Goal: Transaction & Acquisition: Purchase product/service

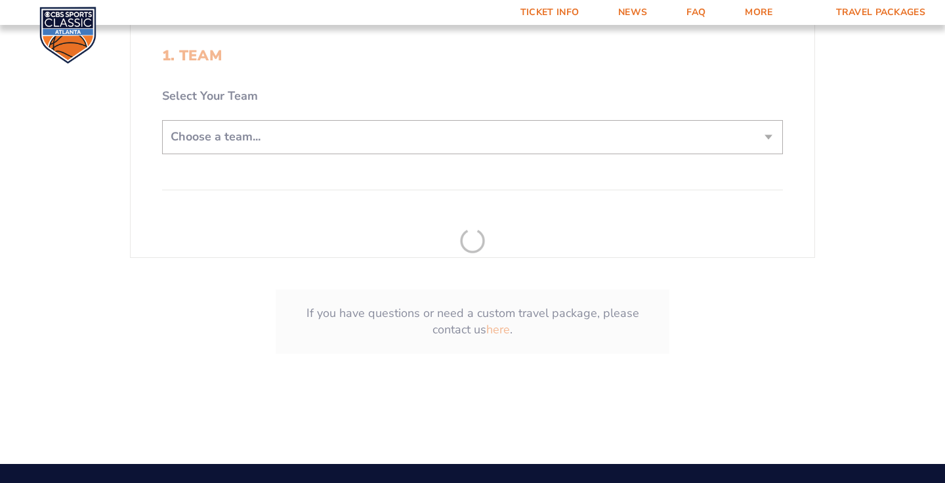
scroll to position [341, 0]
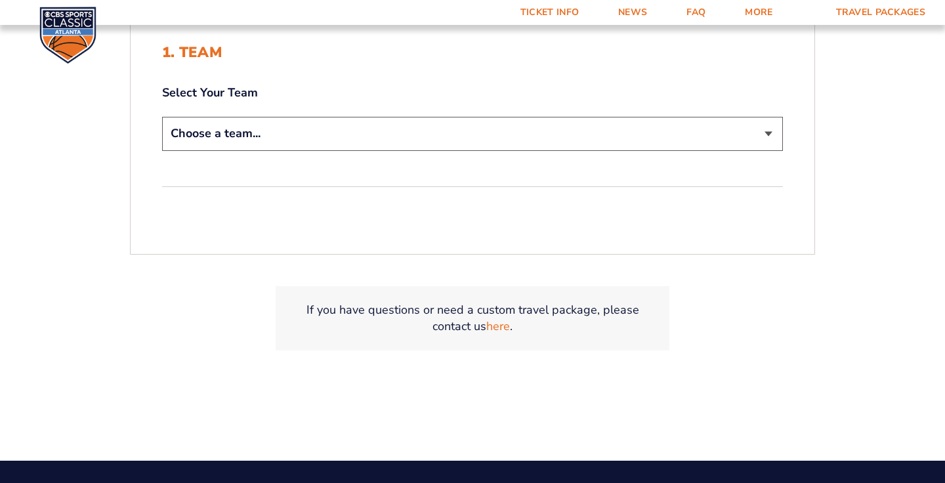
select select "12956"
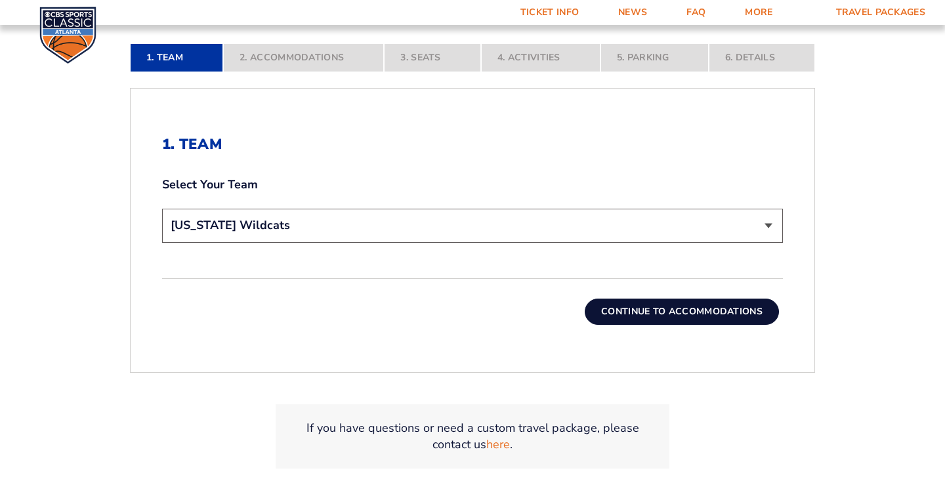
click at [683, 325] on button "Continue To Accommodations" at bounding box center [682, 312] width 194 height 26
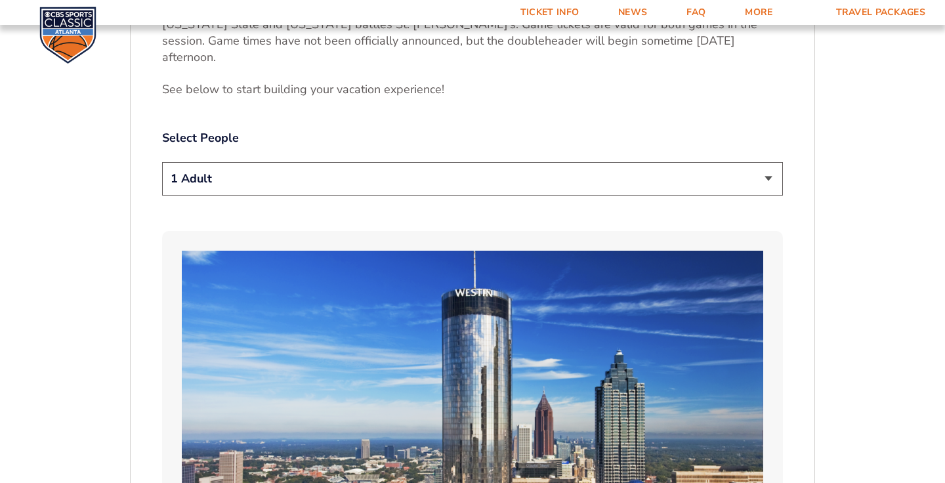
scroll to position [747, 0]
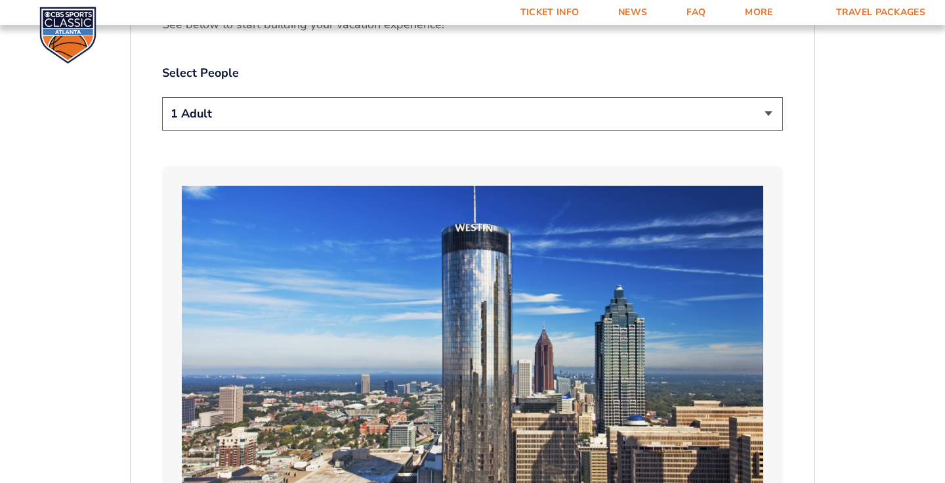
select select "2 Adults"
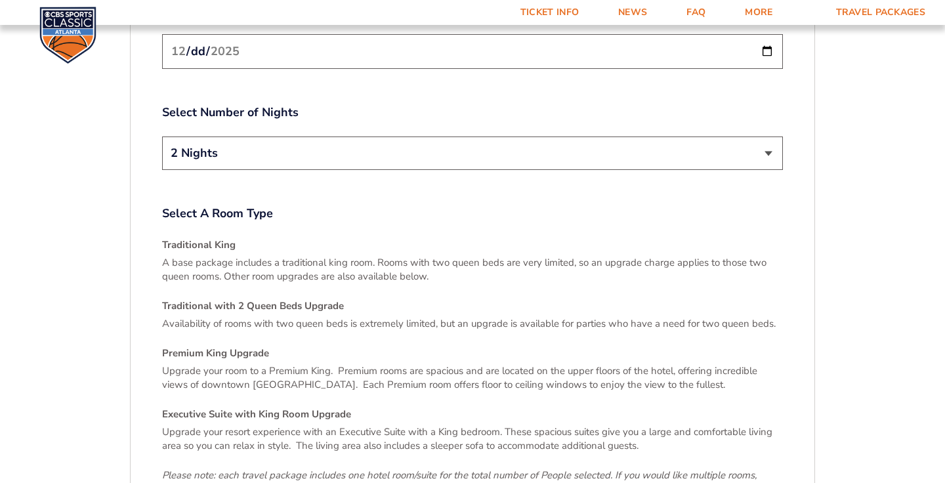
scroll to position [1742, 0]
click at [783, 68] on input "[DATE]" at bounding box center [472, 50] width 621 height 35
type input "2025-12-18"
select select "3 Nights"
click at [531, 68] on input "2025-12-18" at bounding box center [472, 50] width 621 height 35
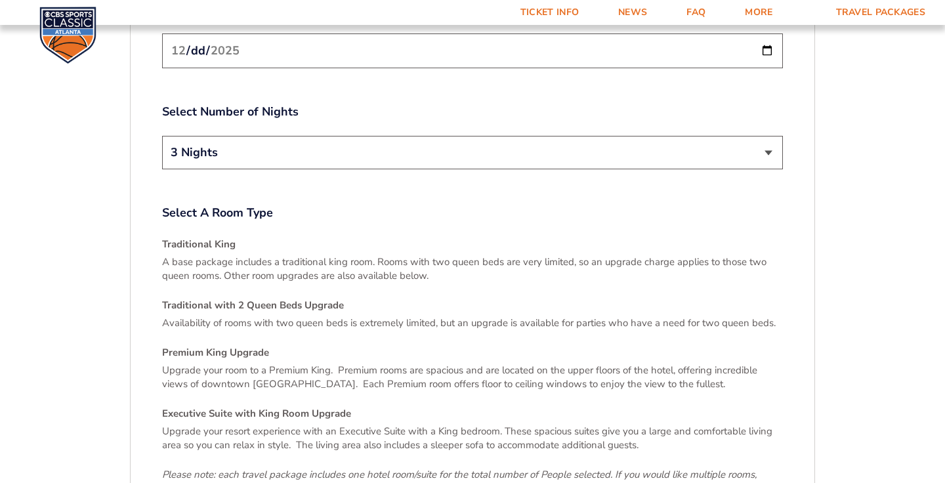
type input "[DATE]"
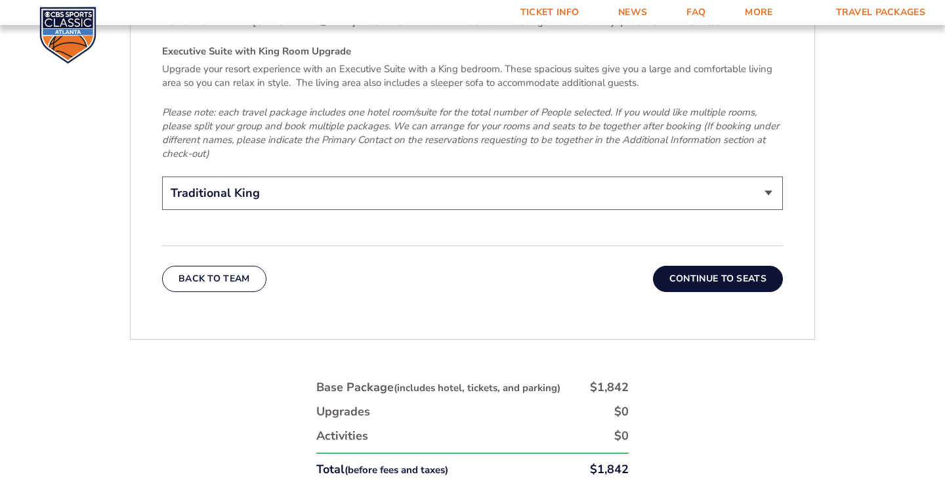
scroll to position [2107, 0]
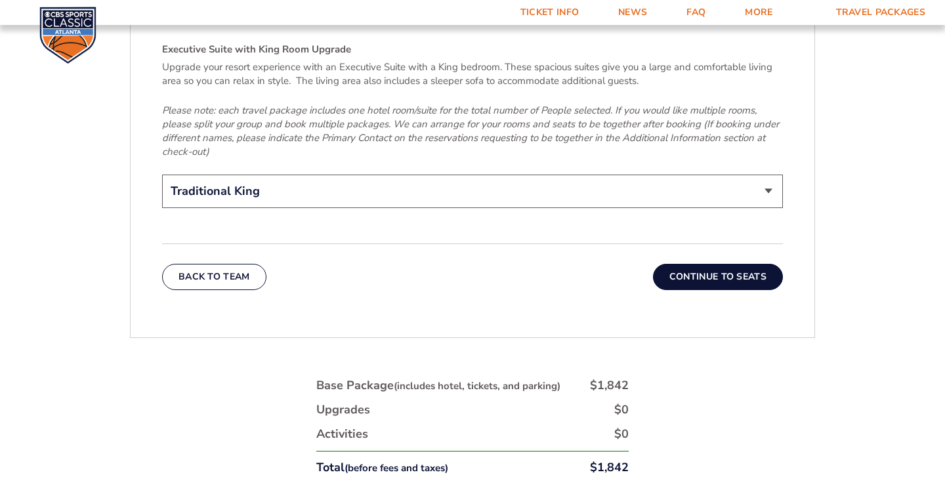
select select "Premium King Upgrade"
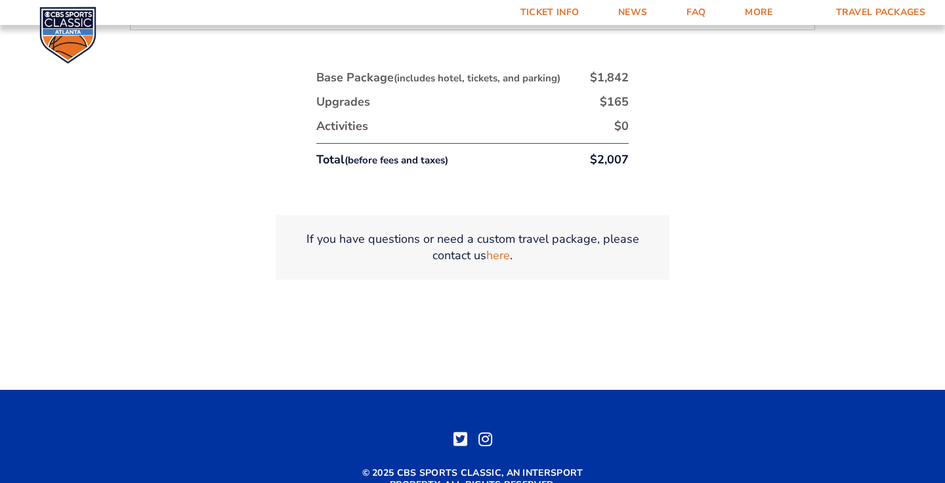
scroll to position [2416, 0]
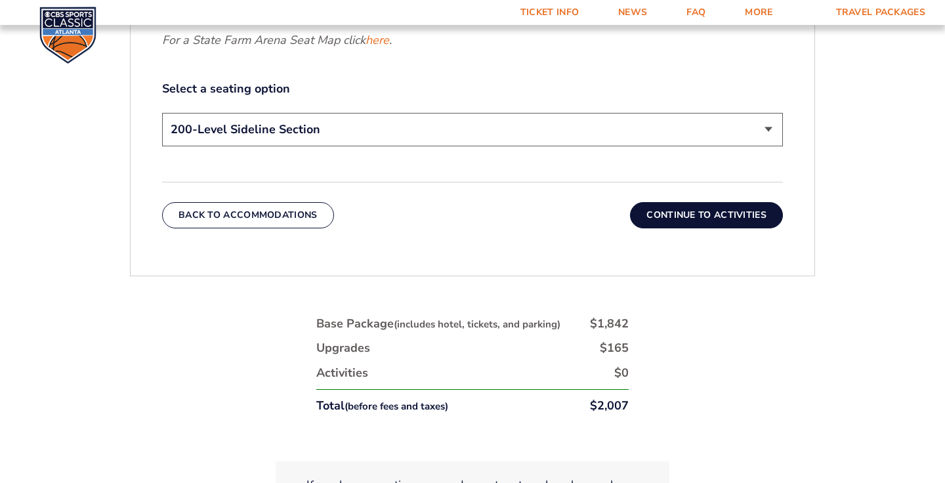
scroll to position [708, 0]
click at [763, 228] on button "Continue To Activities" at bounding box center [706, 214] width 153 height 26
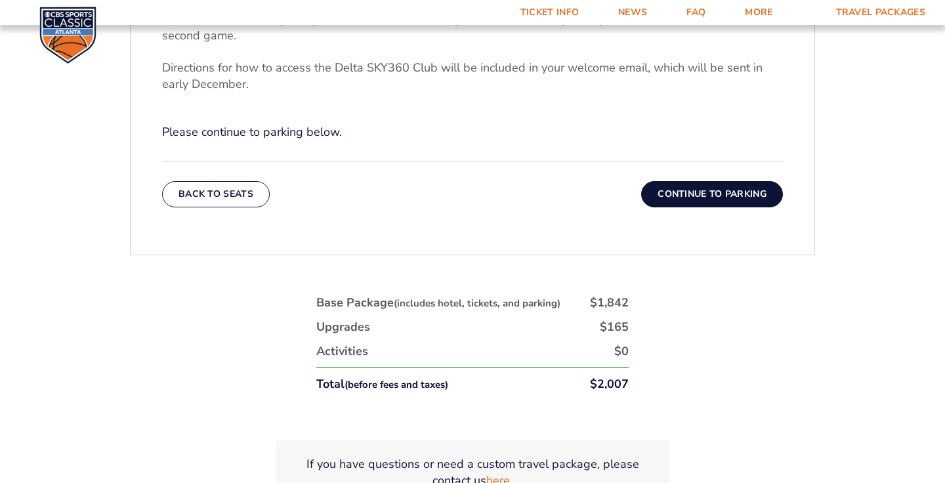
scroll to position [572, 0]
click at [783, 207] on button "Continue To Parking" at bounding box center [712, 194] width 142 height 26
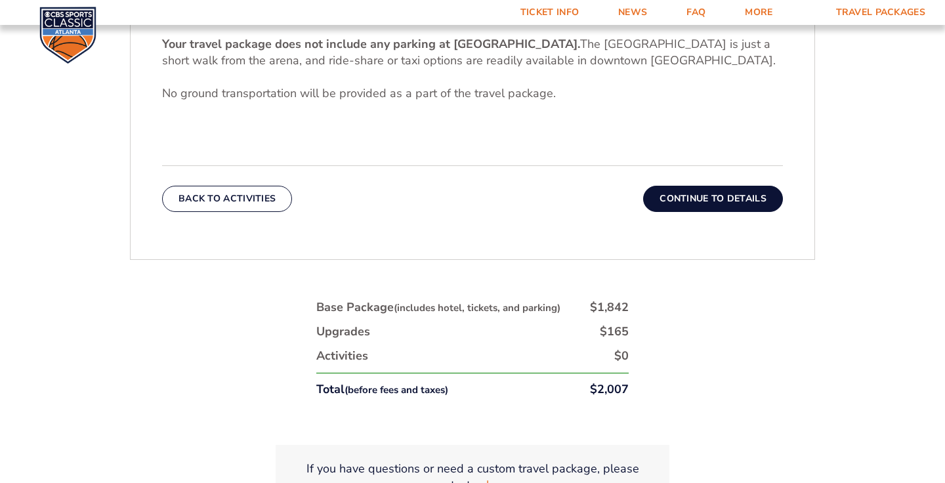
scroll to position [478, 0]
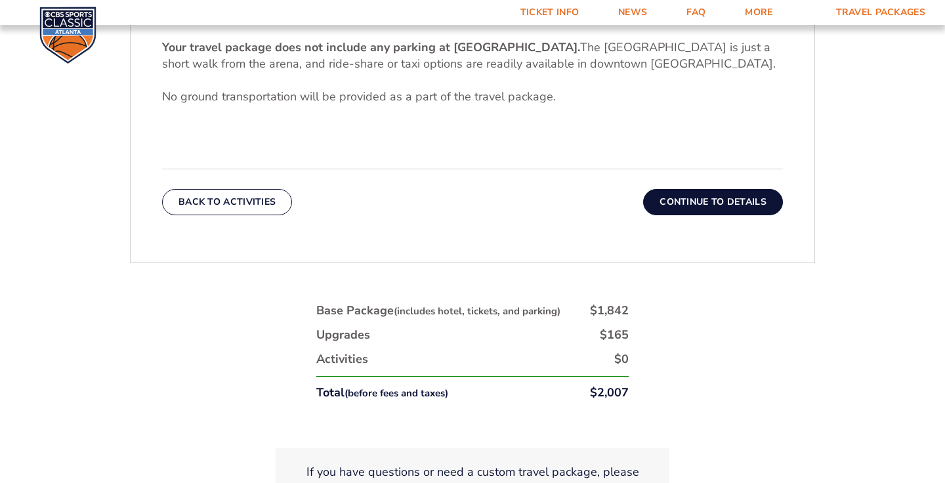
click at [773, 215] on button "Continue To Details" at bounding box center [713, 202] width 140 height 26
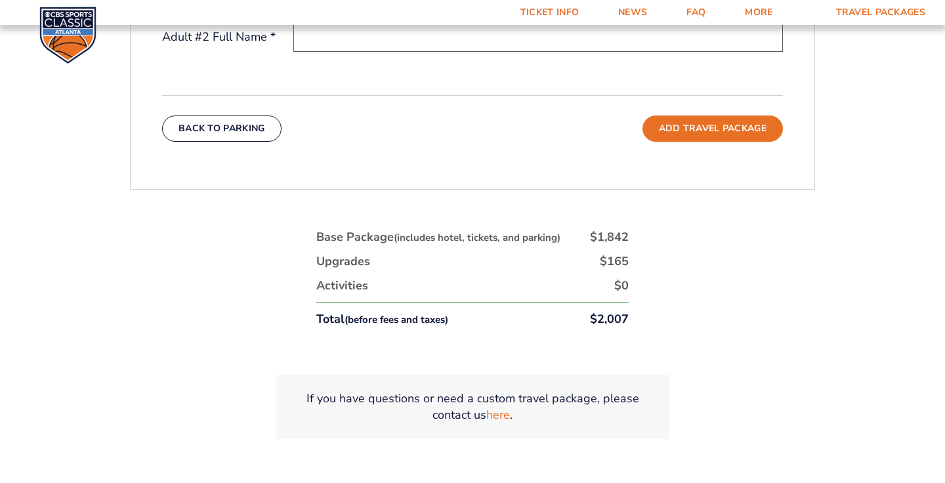
scroll to position [638, 0]
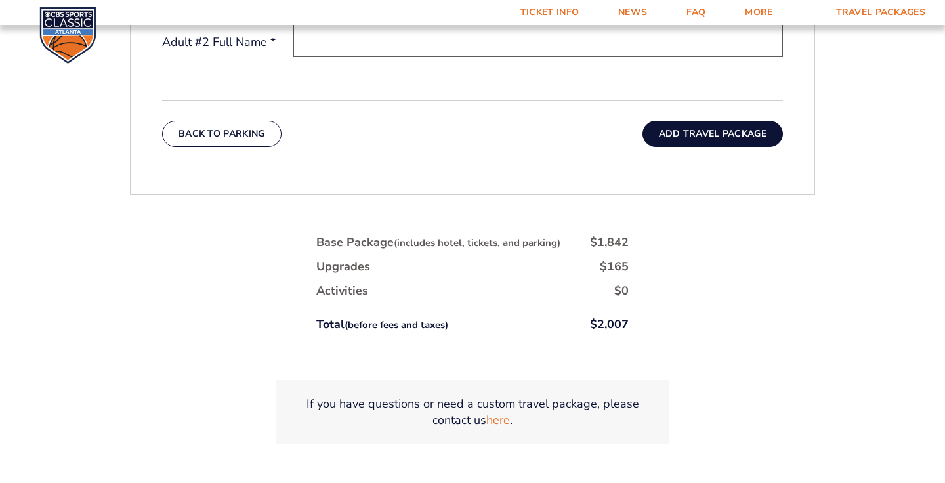
click at [770, 147] on button "Add Travel Package" at bounding box center [712, 134] width 140 height 26
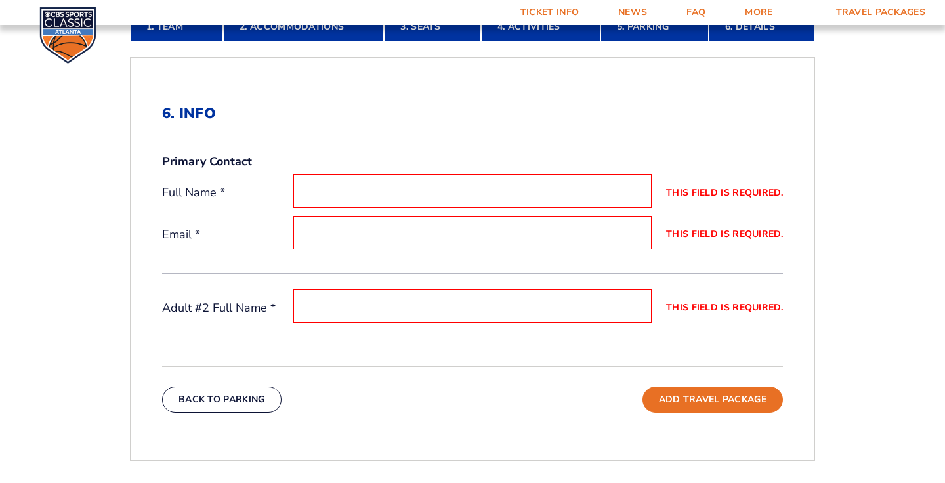
scroll to position [376, 0]
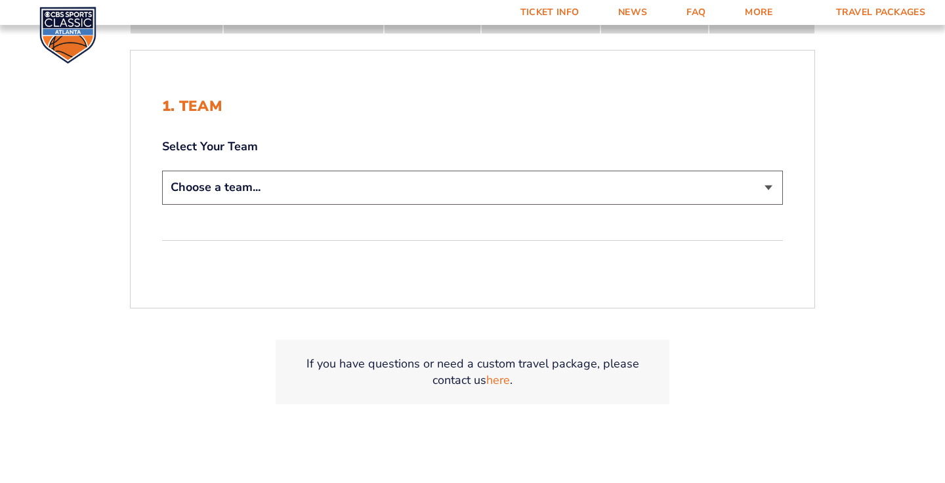
scroll to position [291, 0]
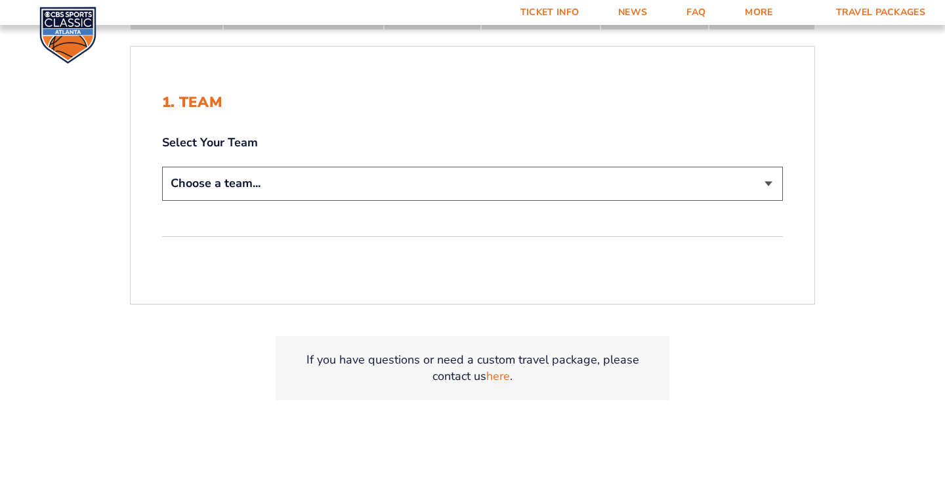
select select "12956"
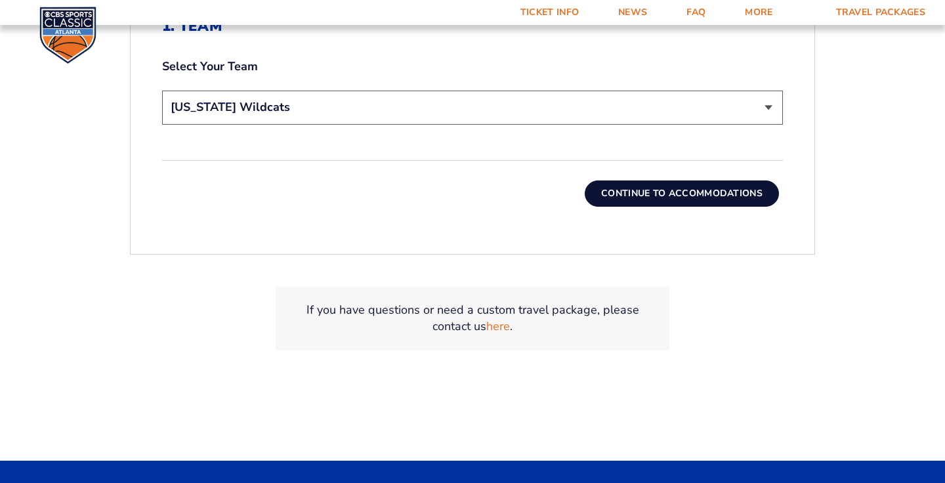
scroll to position [467, 0]
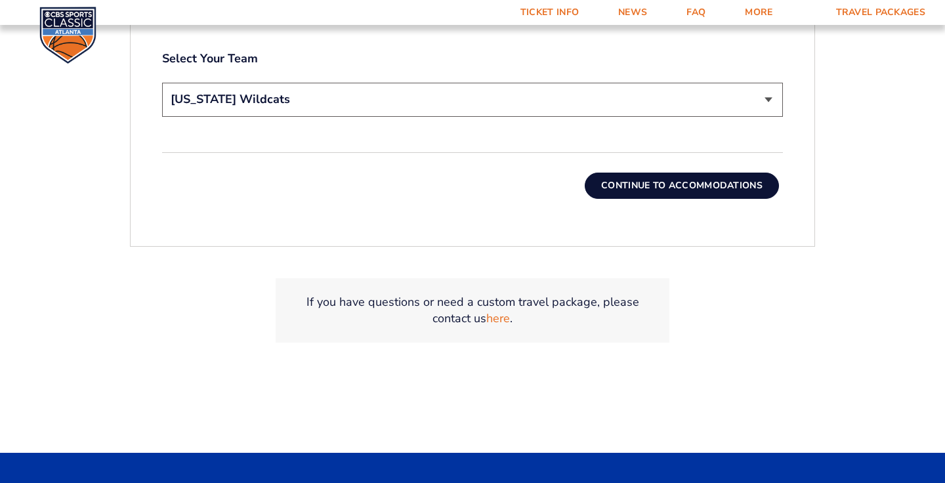
click at [726, 199] on button "Continue To Accommodations" at bounding box center [682, 186] width 194 height 26
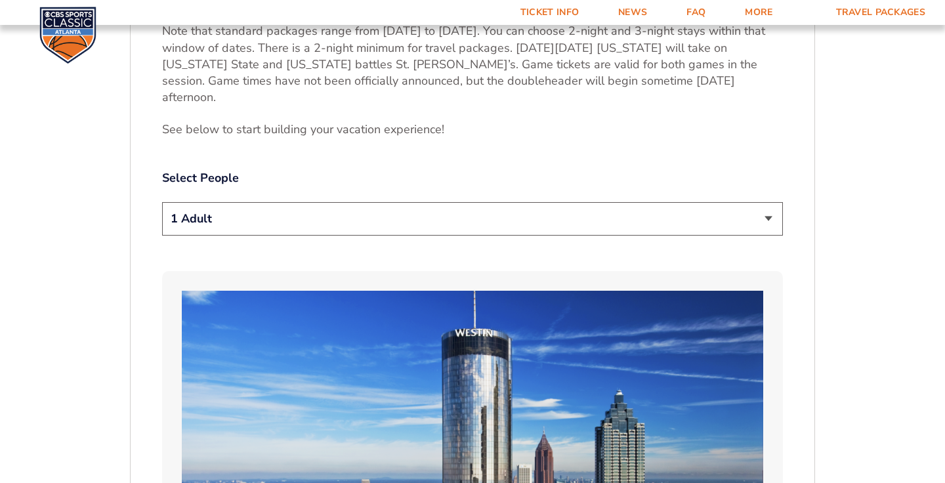
scroll to position [642, 0]
select select "2 Adults"
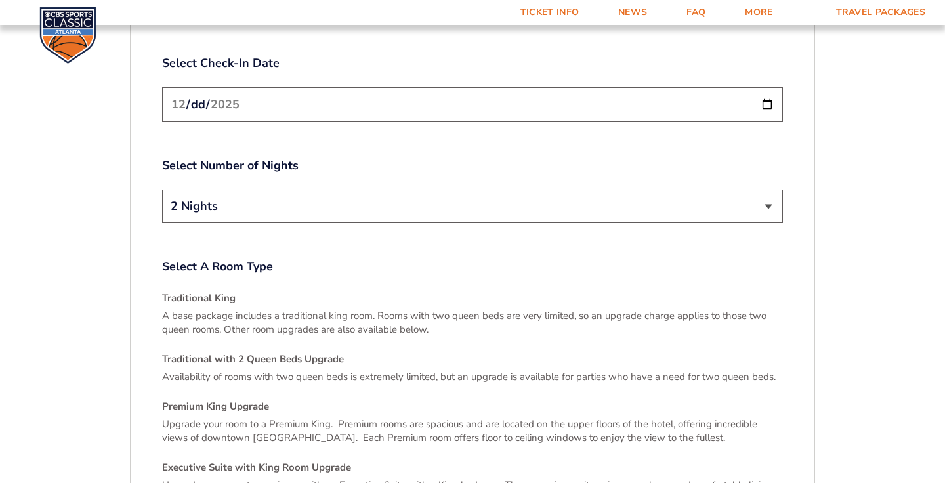
scroll to position [1690, 0]
select select "3 Nights"
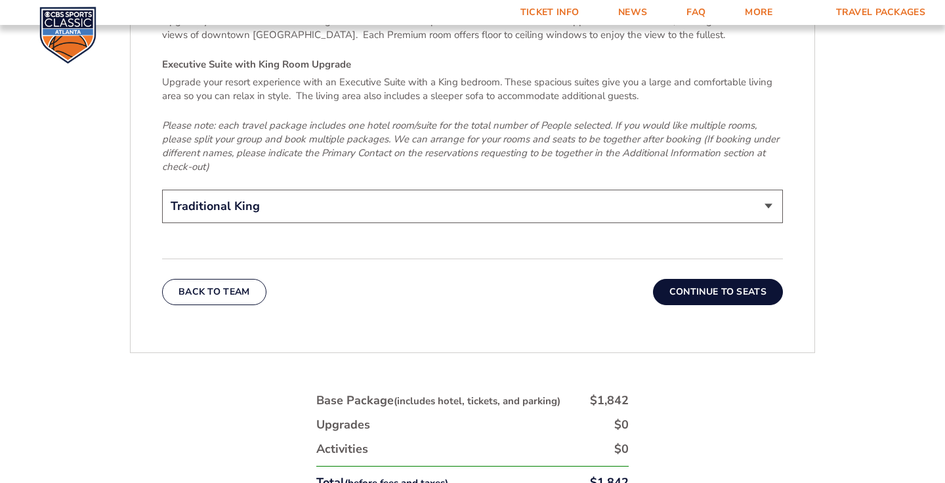
scroll to position [2093, 0]
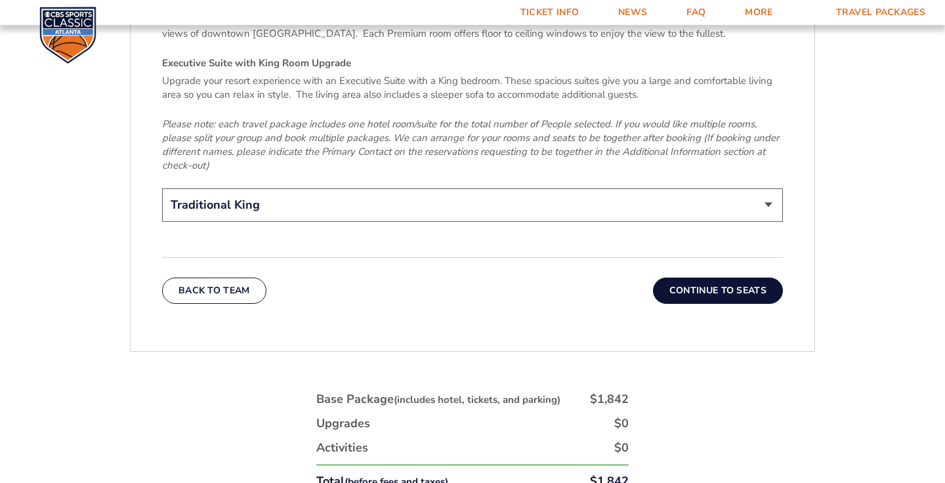
select select "Premium King Upgrade"
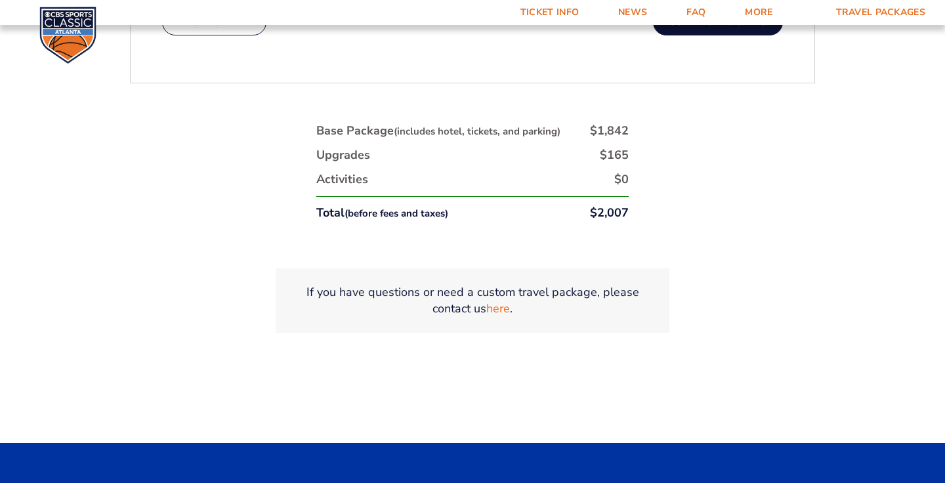
scroll to position [2391, 0]
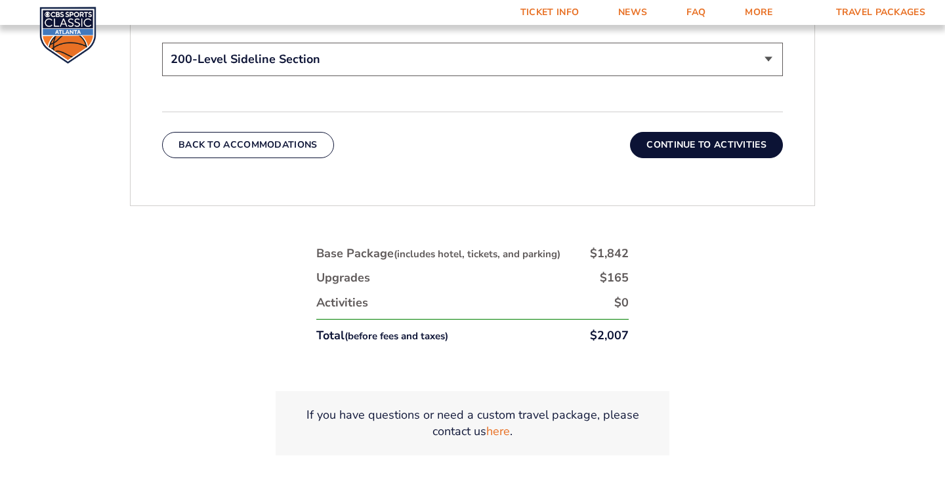
scroll to position [778, 0]
click at [744, 157] on button "Continue To Activities" at bounding box center [706, 144] width 153 height 26
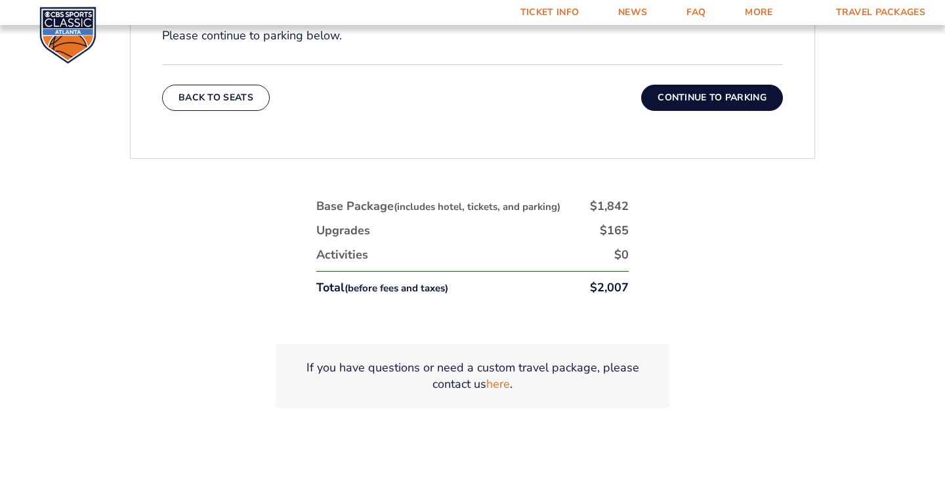
scroll to position [669, 0]
click at [890, 9] on link "Travel Packages" at bounding box center [880, 12] width 129 height 25
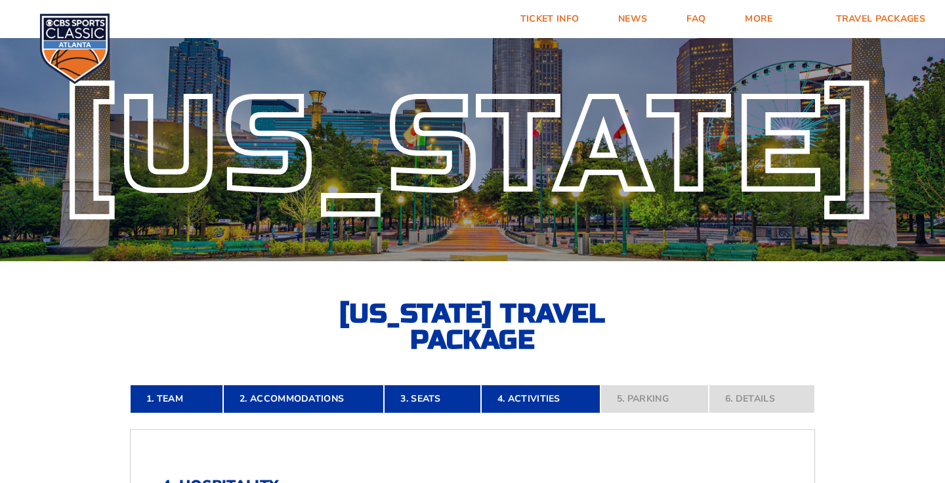
scroll to position [0, 0]
click at [511, 16] on link "Ticket Info" at bounding box center [550, 19] width 98 height 38
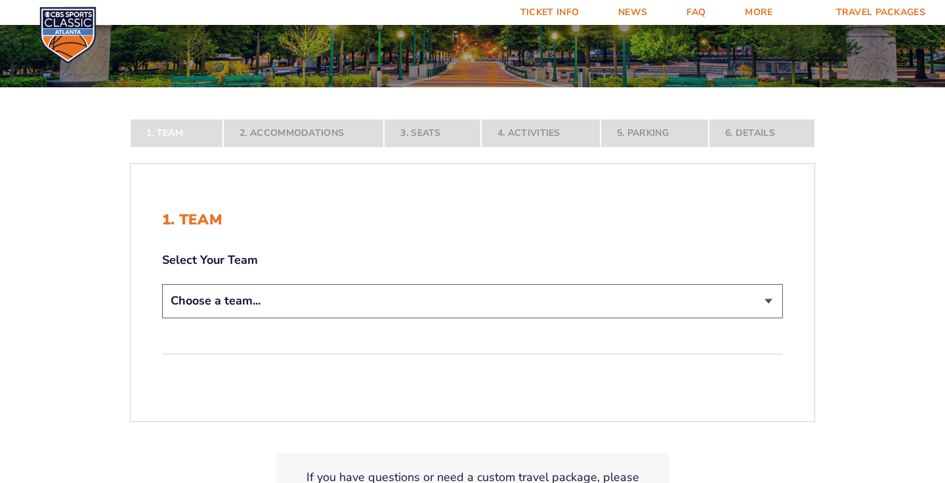
scroll to position [177, 0]
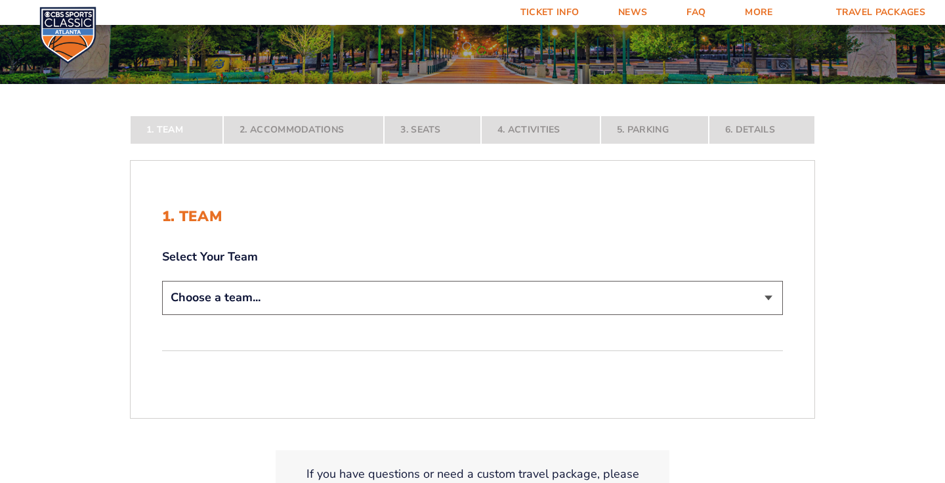
select select "12956"
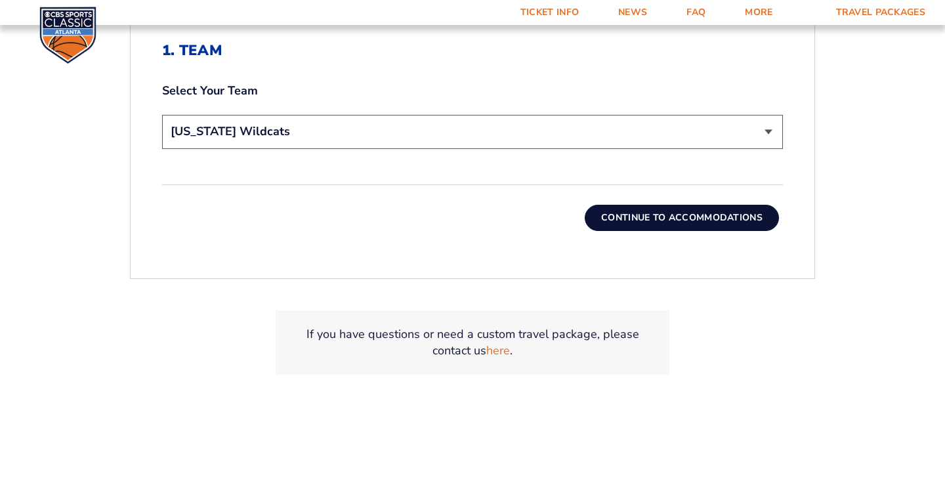
scroll to position [436, 0]
click at [709, 230] on button "Continue To Accommodations" at bounding box center [682, 217] width 194 height 26
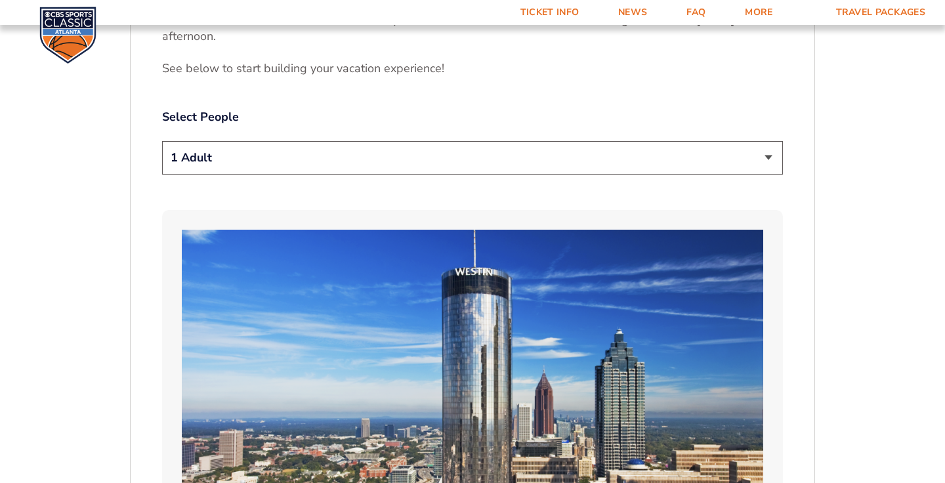
scroll to position [711, 0]
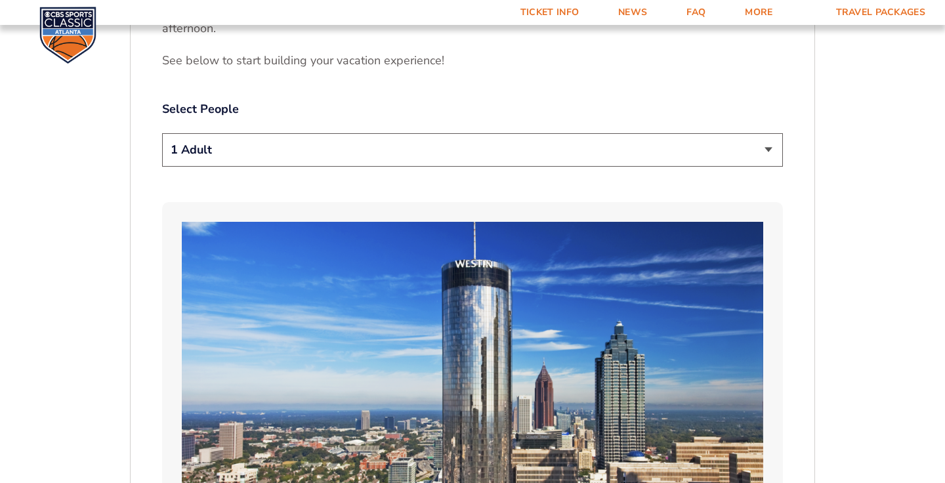
select select "2 Adults"
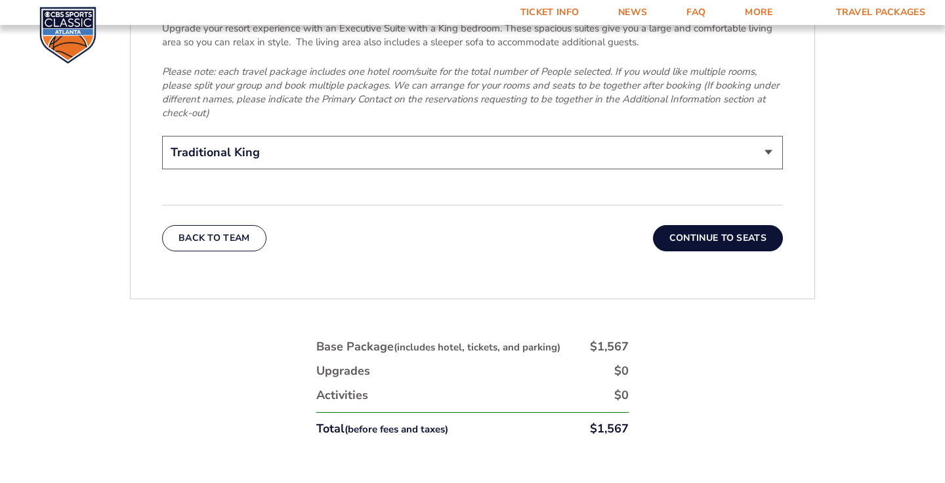
scroll to position [2147, 0]
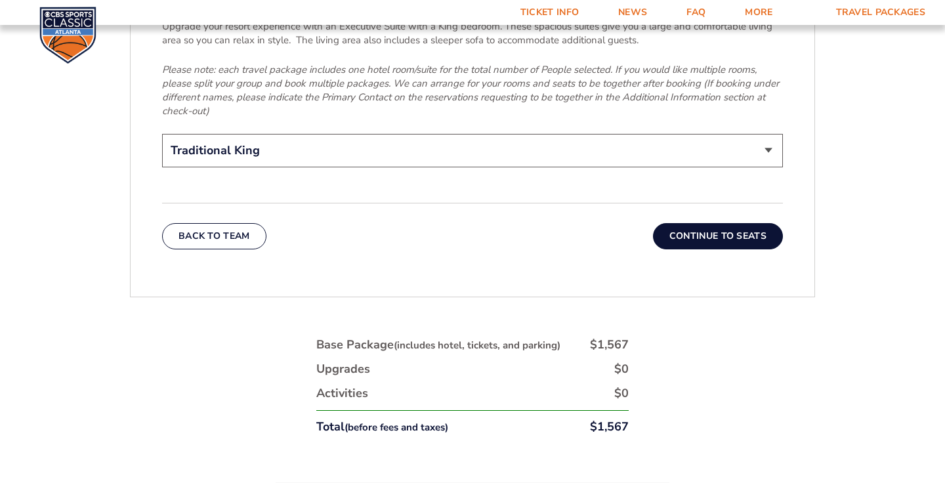
select select "Premium King Upgrade"
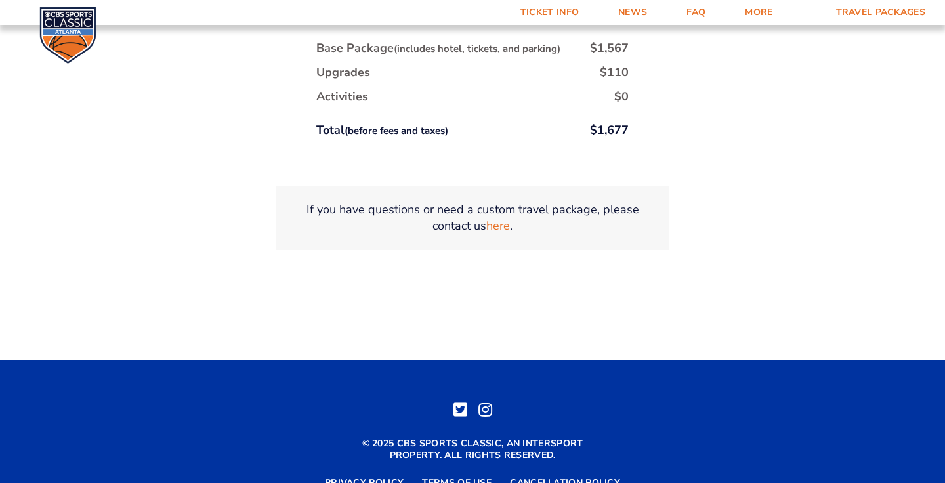
scroll to position [2444, 0]
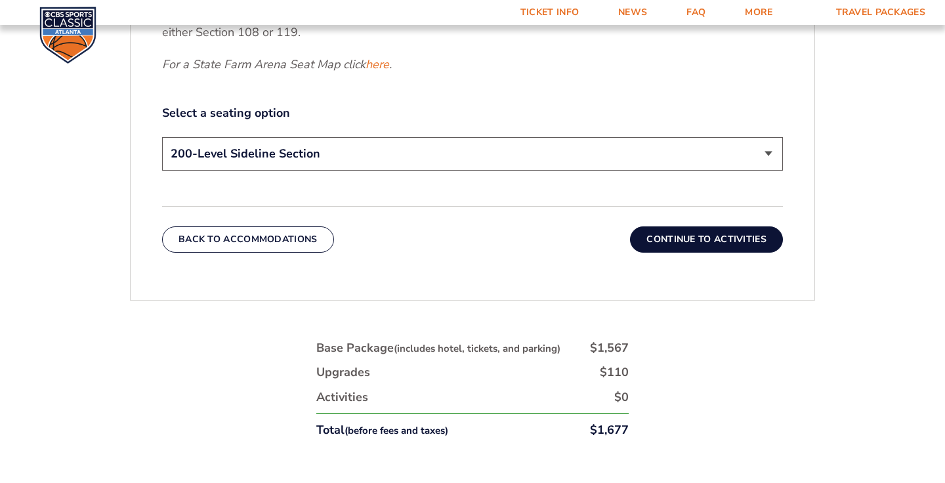
scroll to position [685, 0]
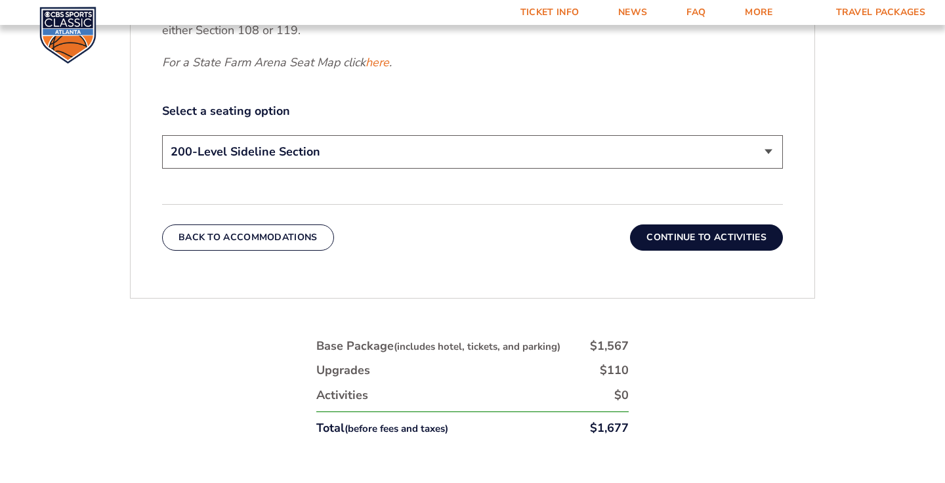
select select "100-Level Corner Seat Upgrade"
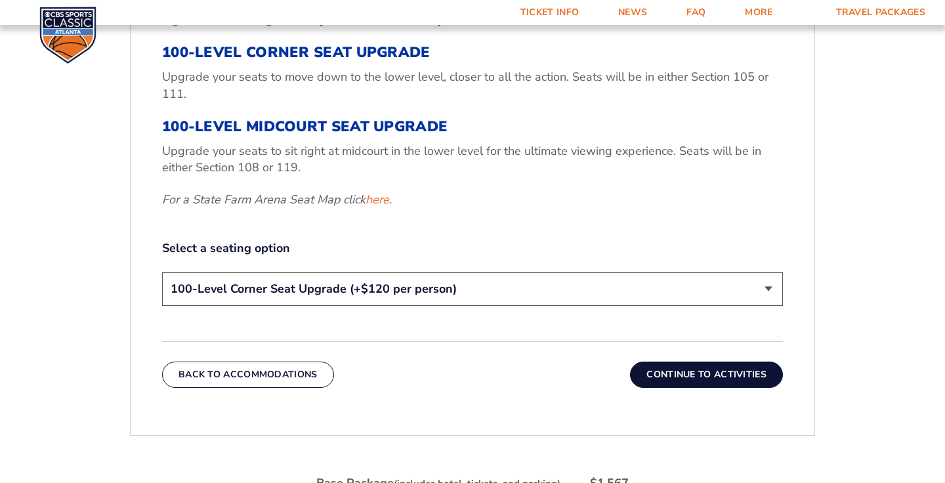
scroll to position [536, 0]
